Goal: Communication & Community: Answer question/provide support

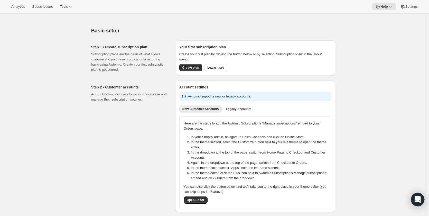
click at [418, 201] on icon "Open Intercom Messenger" at bounding box center [417, 199] width 6 height 7
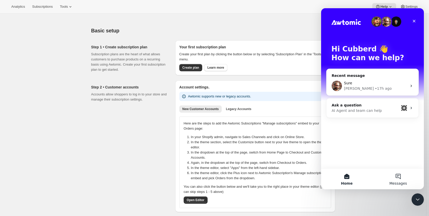
click at [407, 181] on button "Messages" at bounding box center [397, 178] width 51 height 21
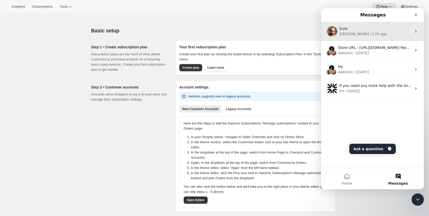
click at [378, 33] on div "[PERSON_NAME] • 17h ago" at bounding box center [375, 33] width 72 height 5
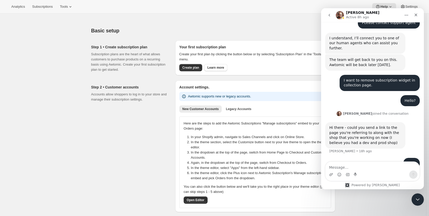
scroll to position [352, 0]
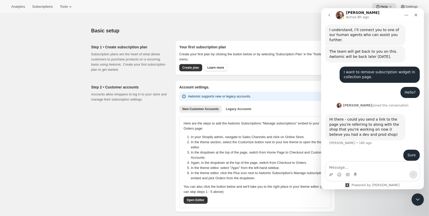
click at [377, 168] on textarea "Message…" at bounding box center [372, 165] width 94 height 9
type textarea "Hi"
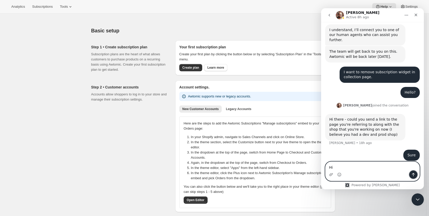
click at [414, 174] on icon "Send a message…" at bounding box center [413, 174] width 3 height 3
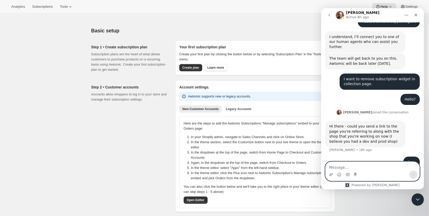
scroll to position [381, 0]
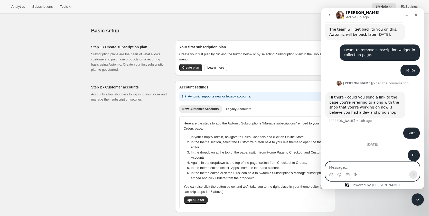
click at [370, 166] on textarea "Message…" at bounding box center [372, 165] width 94 height 9
click at [390, 165] on textarea "Message…" at bounding box center [372, 165] width 94 height 9
click at [388, 169] on textarea "Message…" at bounding box center [372, 165] width 94 height 9
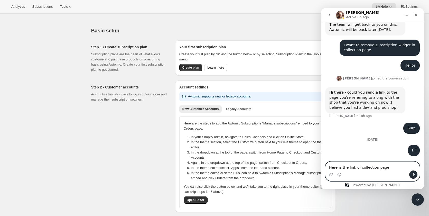
paste textarea "[URL][DOMAIN_NAME]"
type textarea "Here is the link of collection page. [URL][DOMAIN_NAME]"
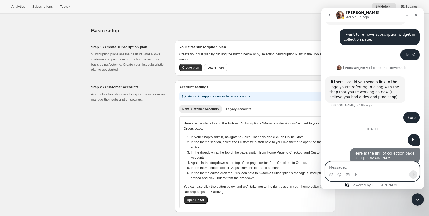
scroll to position [408, 0]
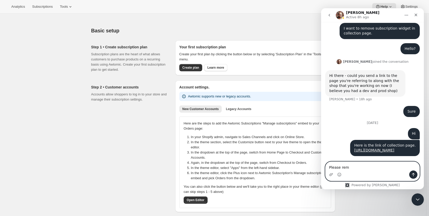
type textarea "Please remm"
type textarea "Password : [SECURITY_DATA]"
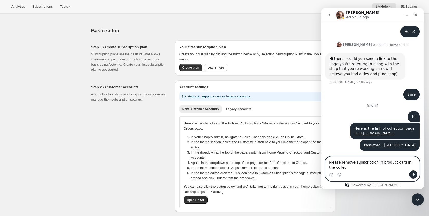
scroll to position [424, 0]
paste textarea "[URL][DOMAIN_NAME]"
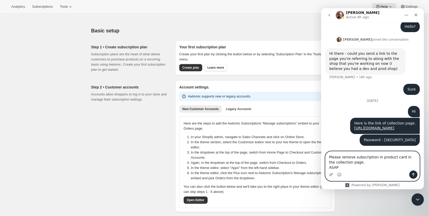
type textarea "Please remove subscription in product card in the collection page. ASAP."
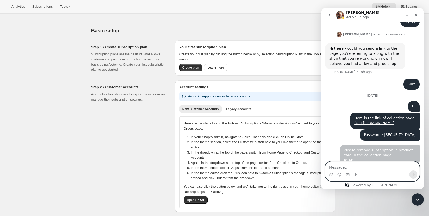
scroll to position [441, 0]
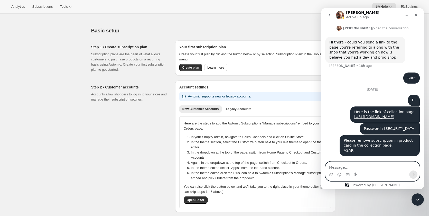
click at [347, 166] on textarea "Message…" at bounding box center [372, 165] width 94 height 9
